Goal: Task Accomplishment & Management: Manage account settings

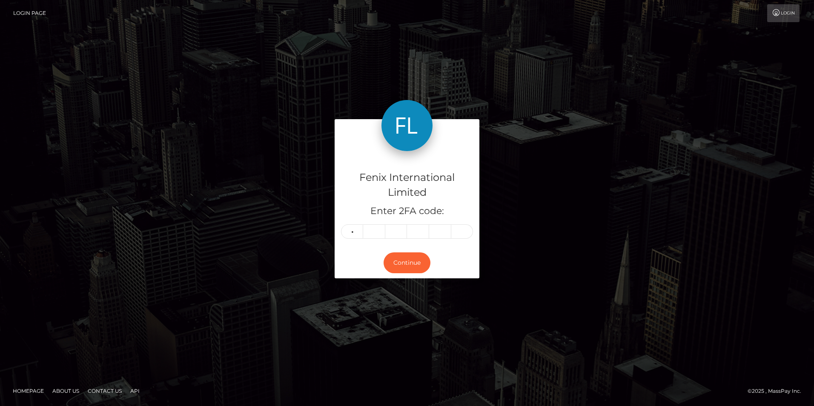
type input "7"
type input "1"
type input "0"
type input "9"
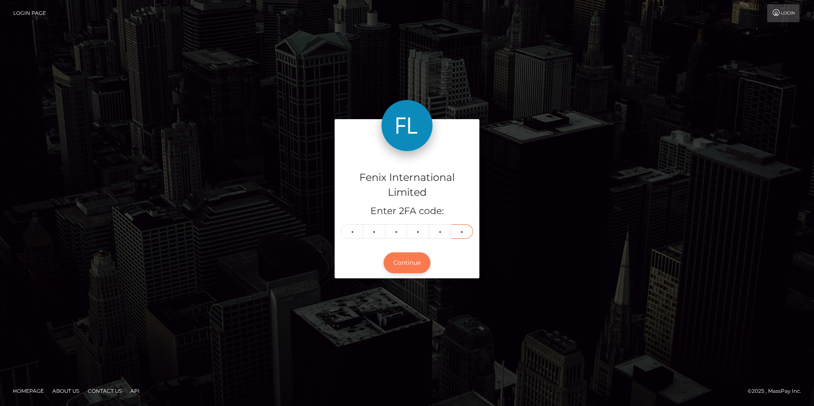
type input "3"
click at [408, 263] on button "Continue" at bounding box center [407, 263] width 47 height 21
